Goal: Task Accomplishment & Management: Use online tool/utility

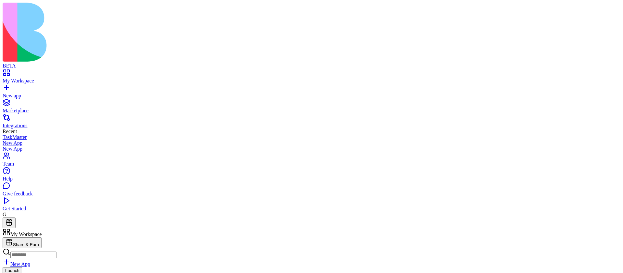
click at [30, 261] on link "New App" at bounding box center [17, 264] width 28 height 6
click at [18, 272] on link at bounding box center [11, 275] width 16 height 6
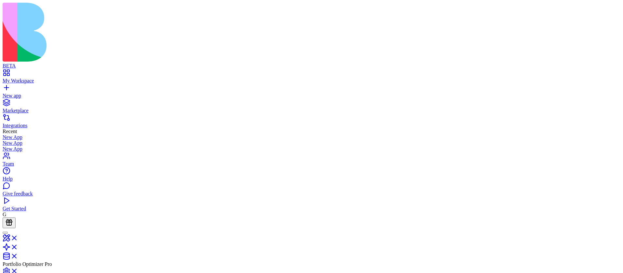
type textarea "**********"
